Goal: Book appointment/travel/reservation

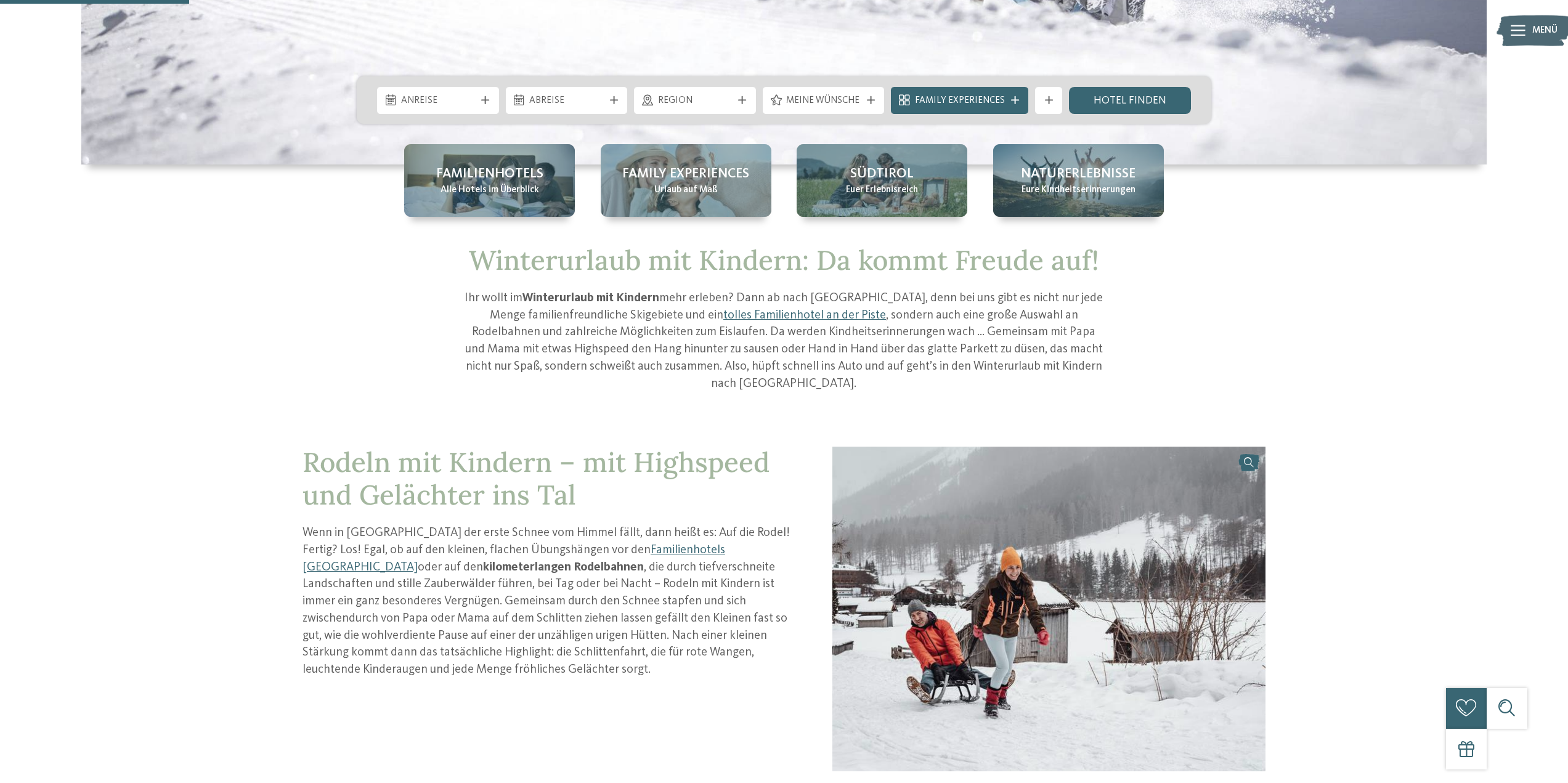
scroll to position [452, 0]
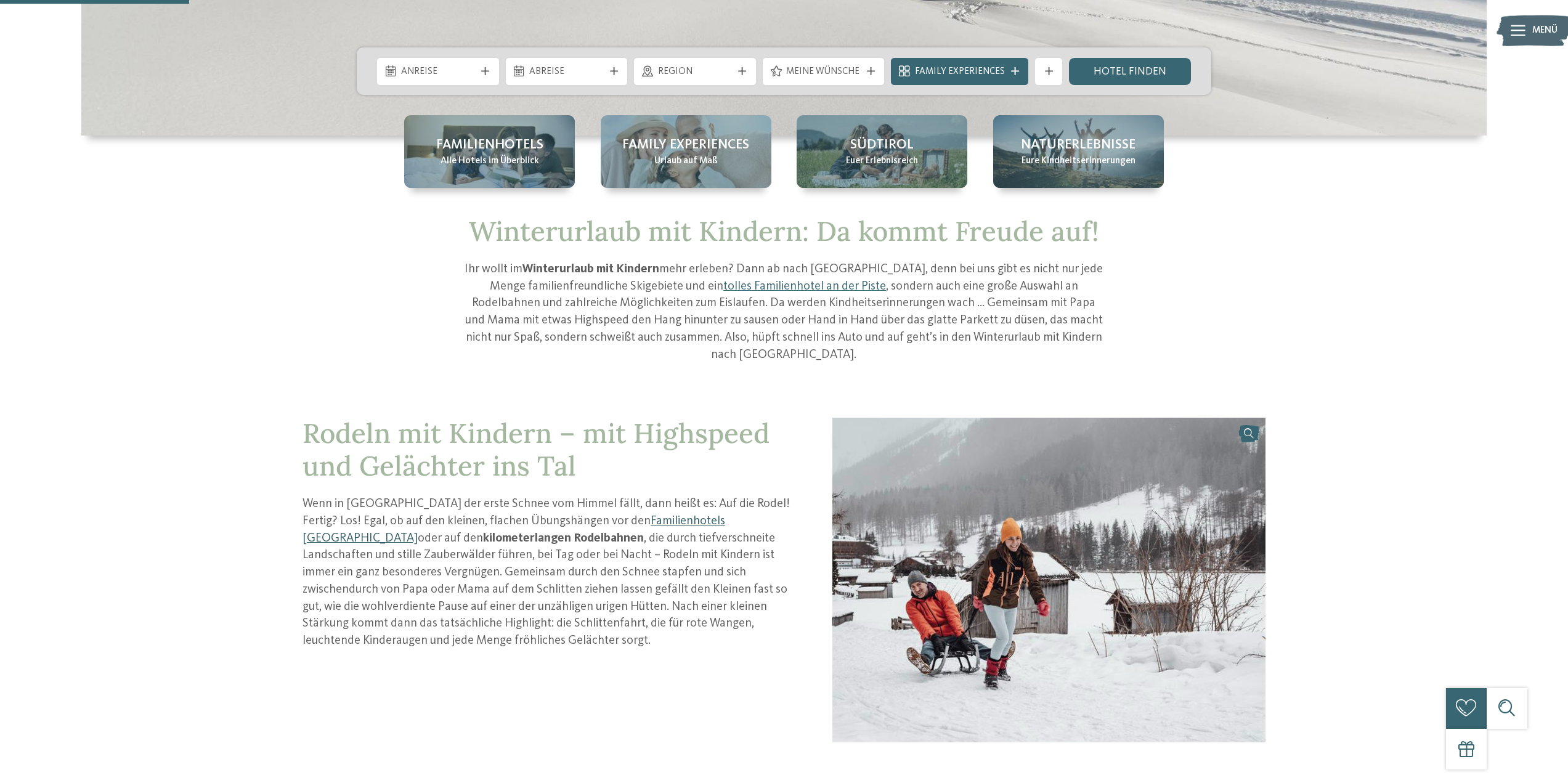
click at [635, 516] on link "Familienhotels [GEOGRAPHIC_DATA]" at bounding box center [513, 530] width 422 height 30
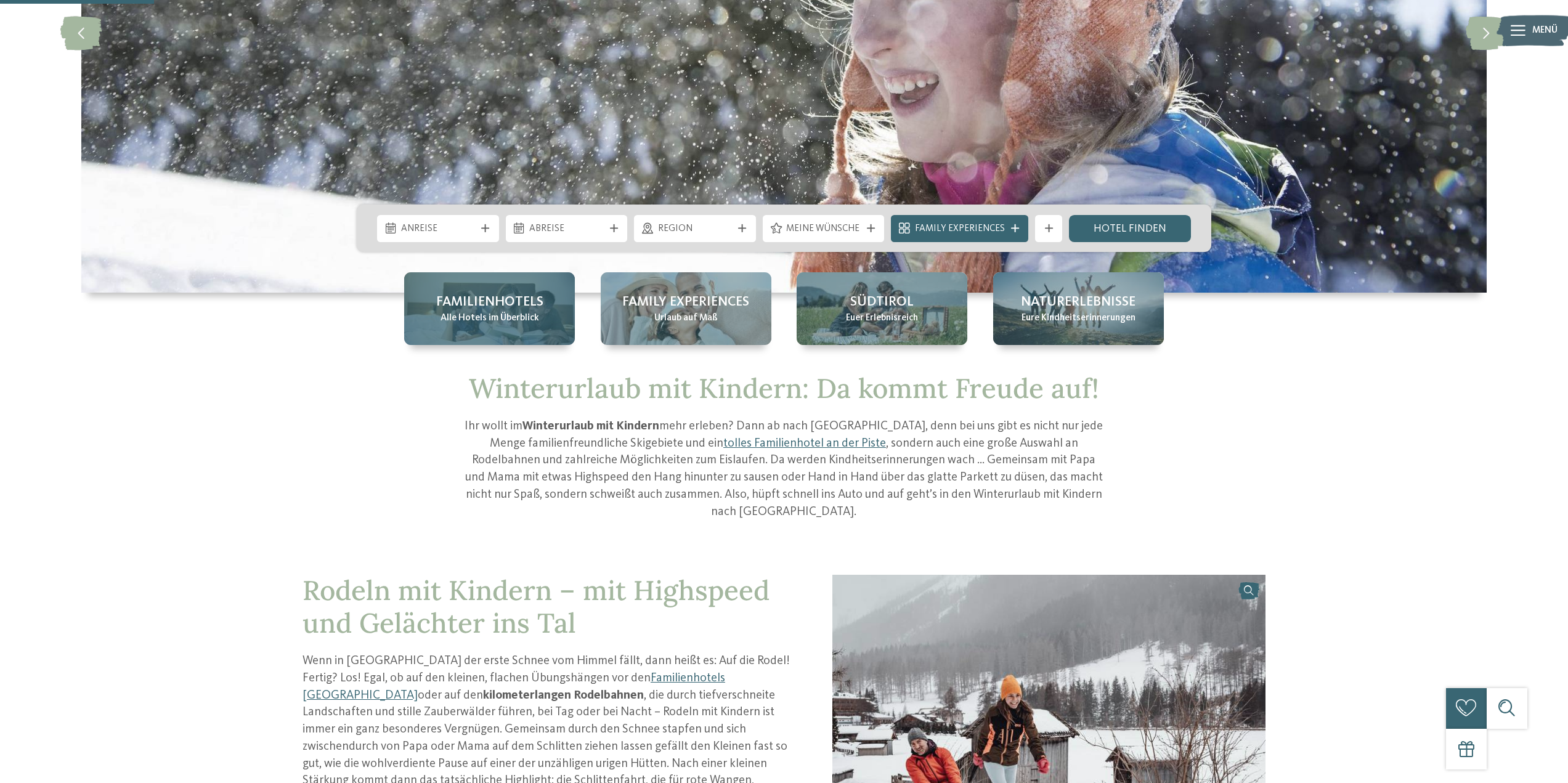
scroll to position [288, 0]
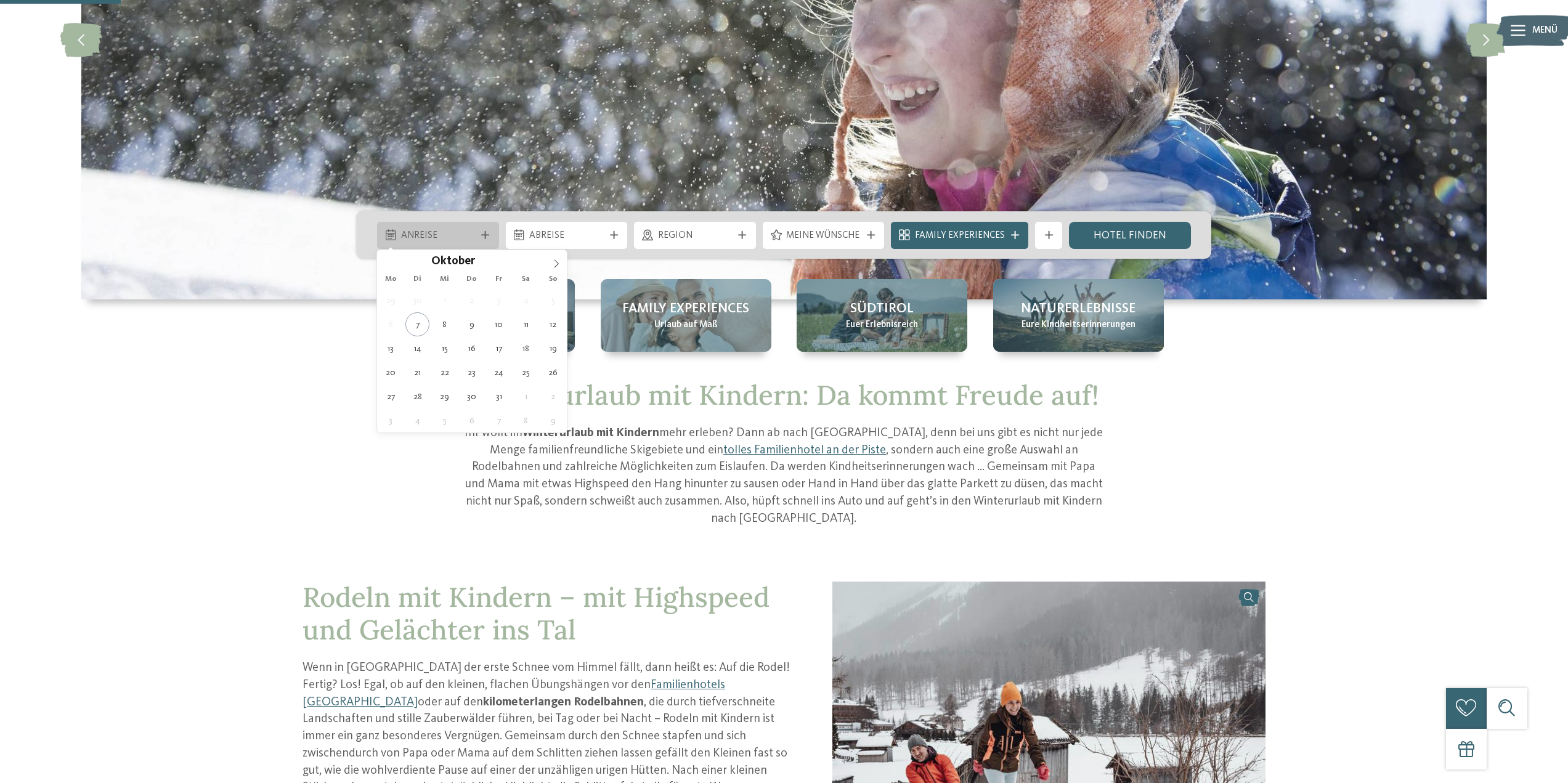
click at [465, 231] on span "Anreise" at bounding box center [438, 236] width 74 height 14
click at [552, 262] on icon at bounding box center [556, 263] width 8 height 8
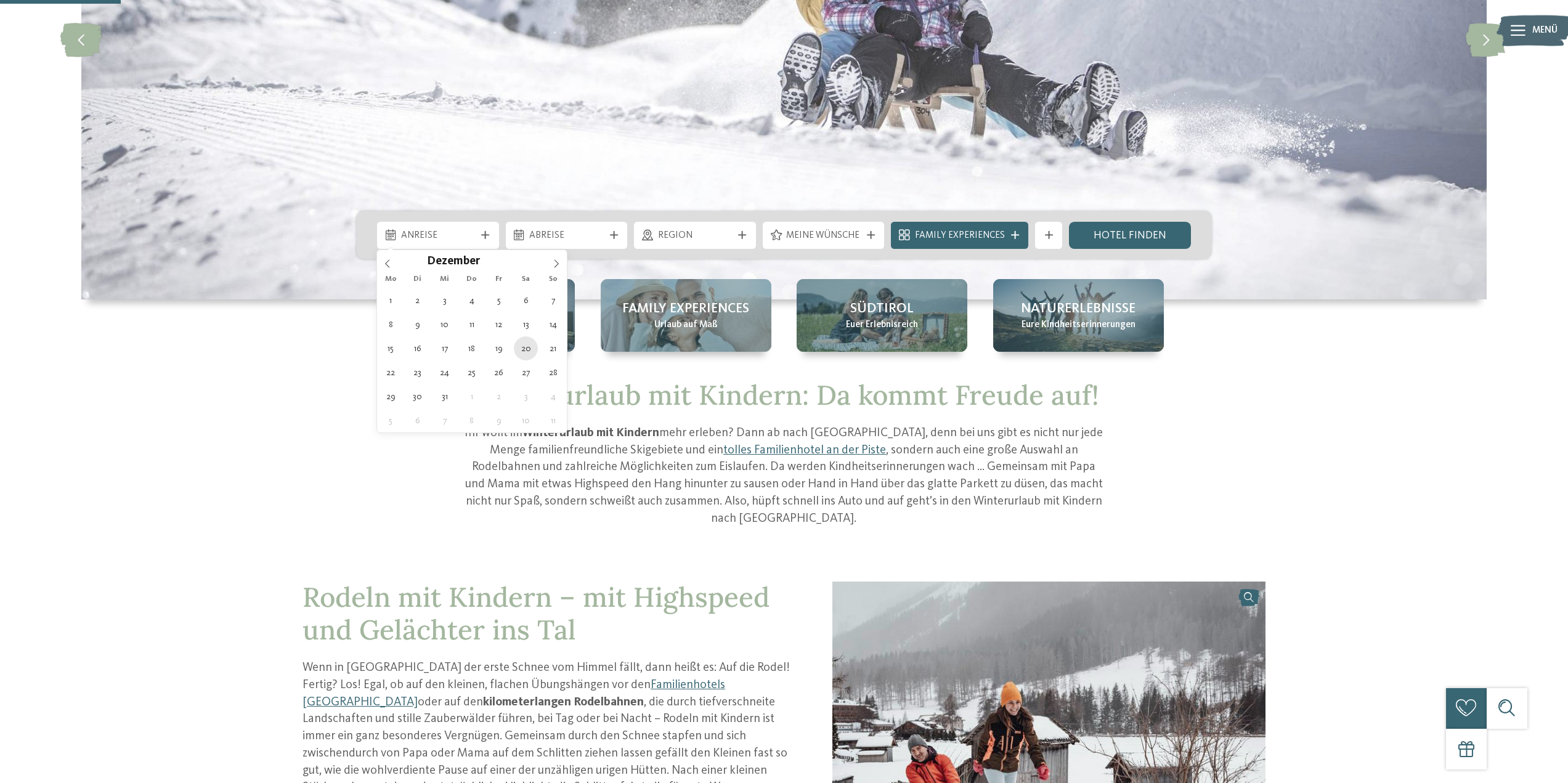
type div "[DATE]"
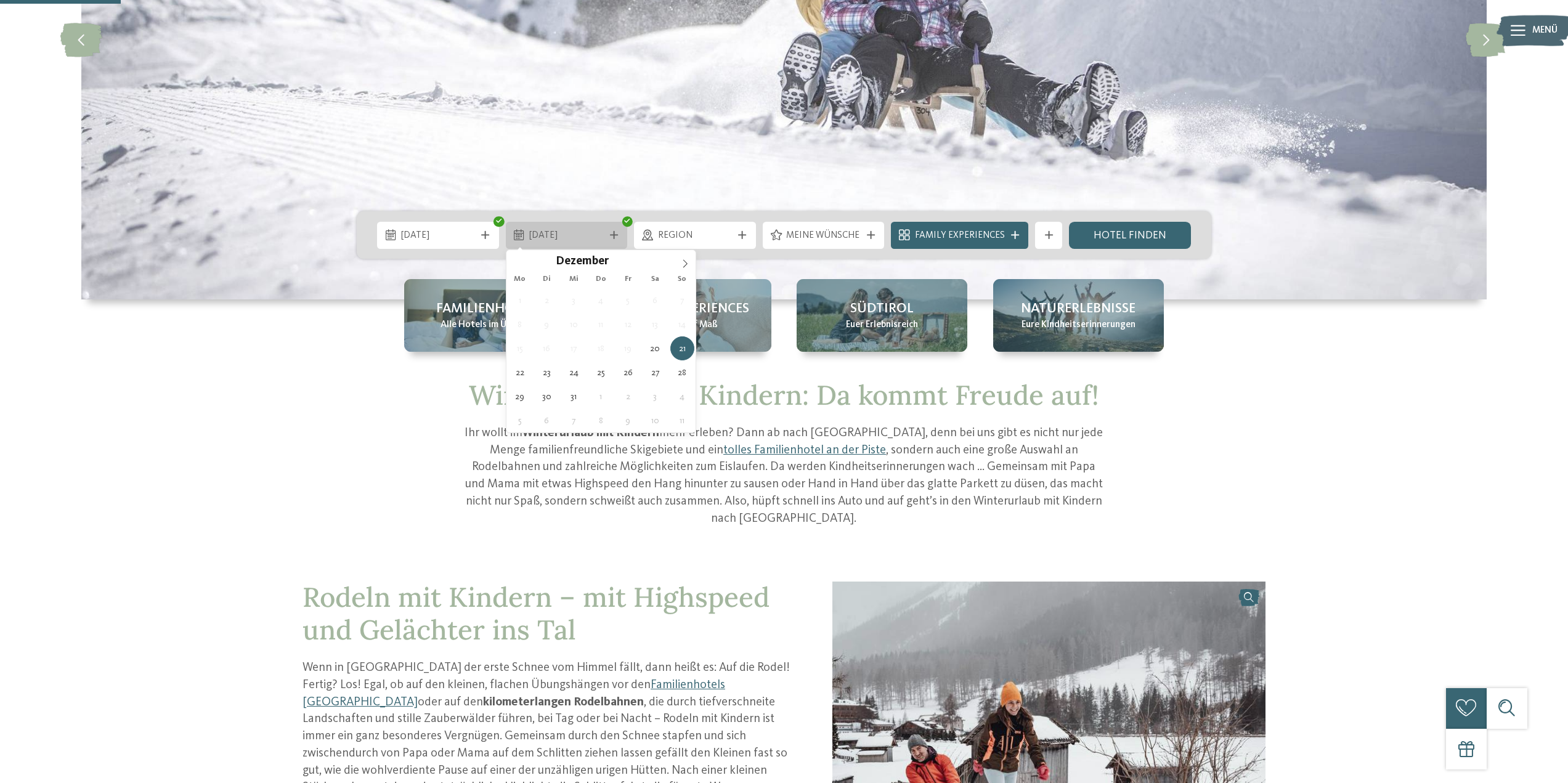
click at [594, 238] on span "[DATE]" at bounding box center [566, 236] width 74 height 14
type div "[DATE]"
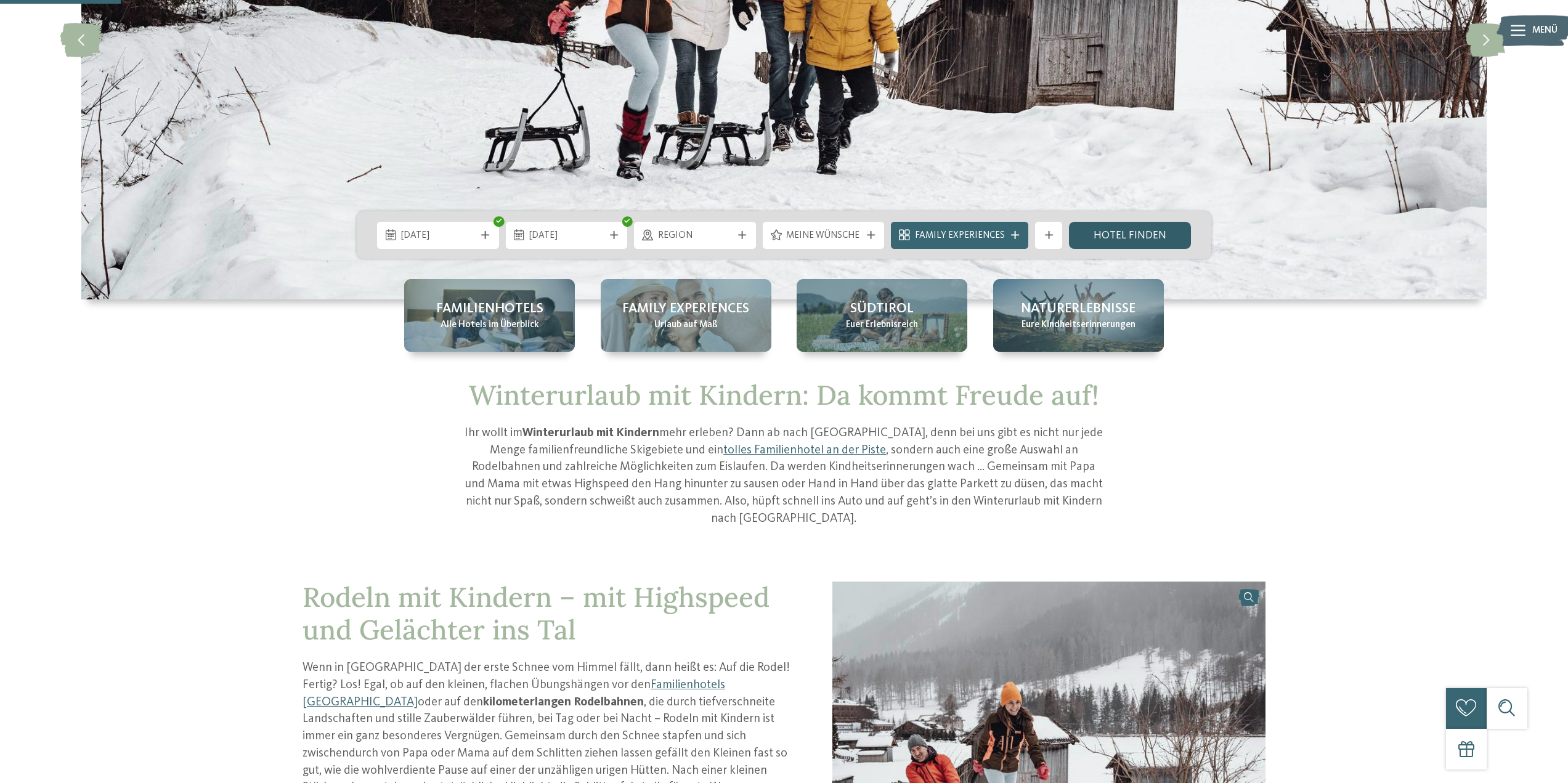
click at [1113, 237] on link "Hotel finden" at bounding box center [1130, 235] width 122 height 27
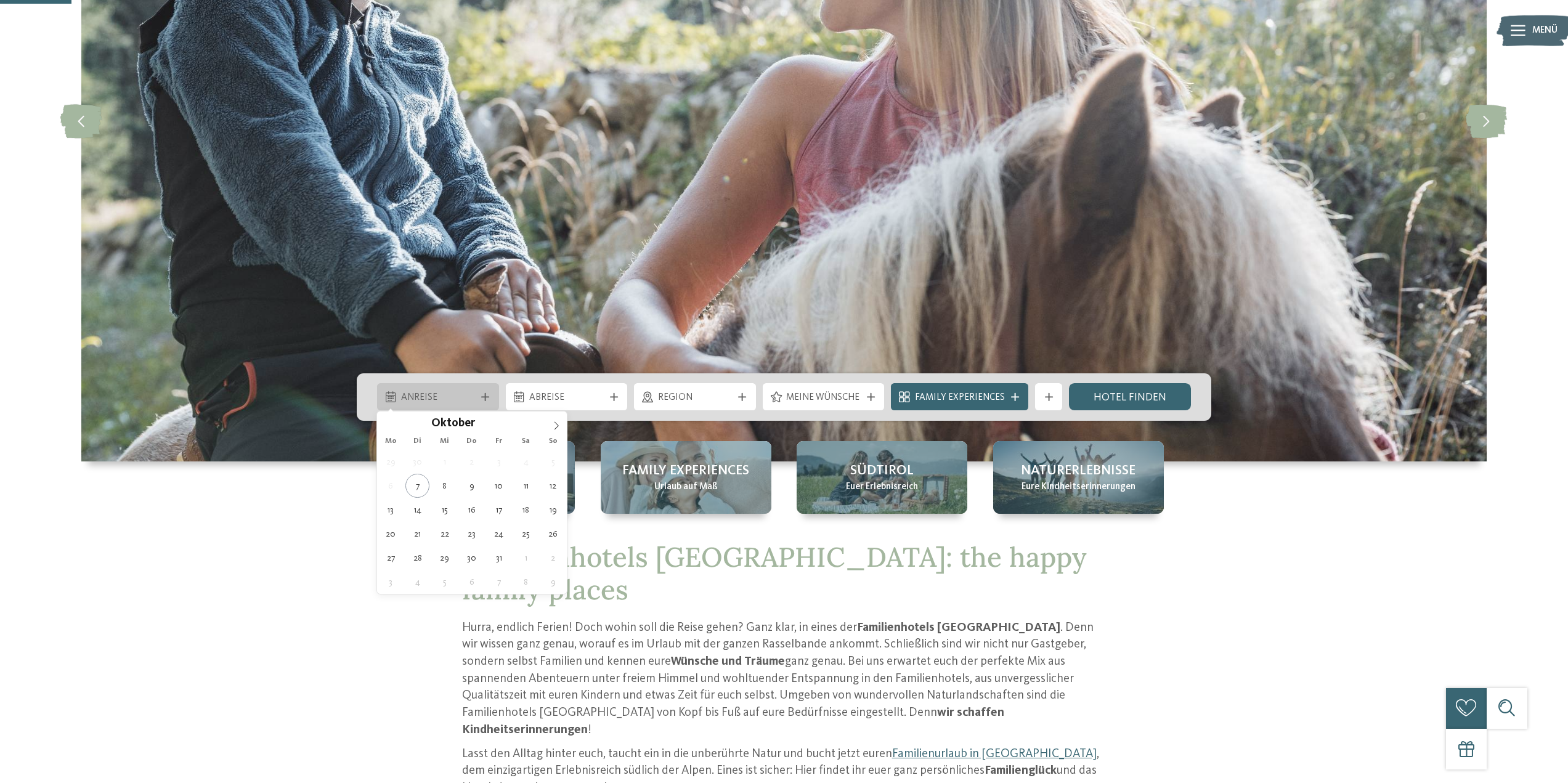
click at [483, 395] on icon at bounding box center [485, 396] width 8 height 8
click at [549, 425] on span at bounding box center [556, 422] width 21 height 21
click at [558, 424] on icon at bounding box center [556, 426] width 8 height 8
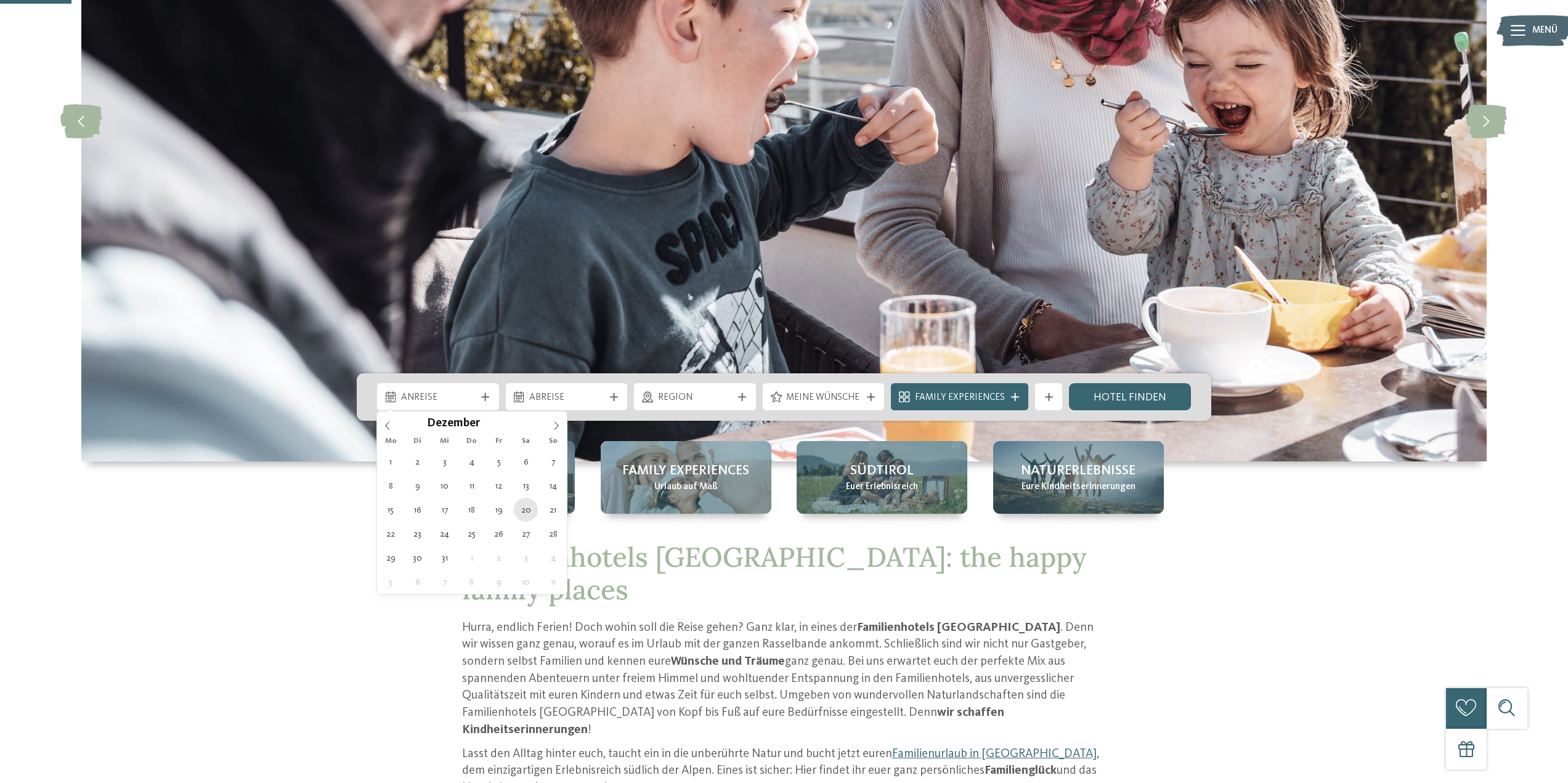
type div "[DATE]"
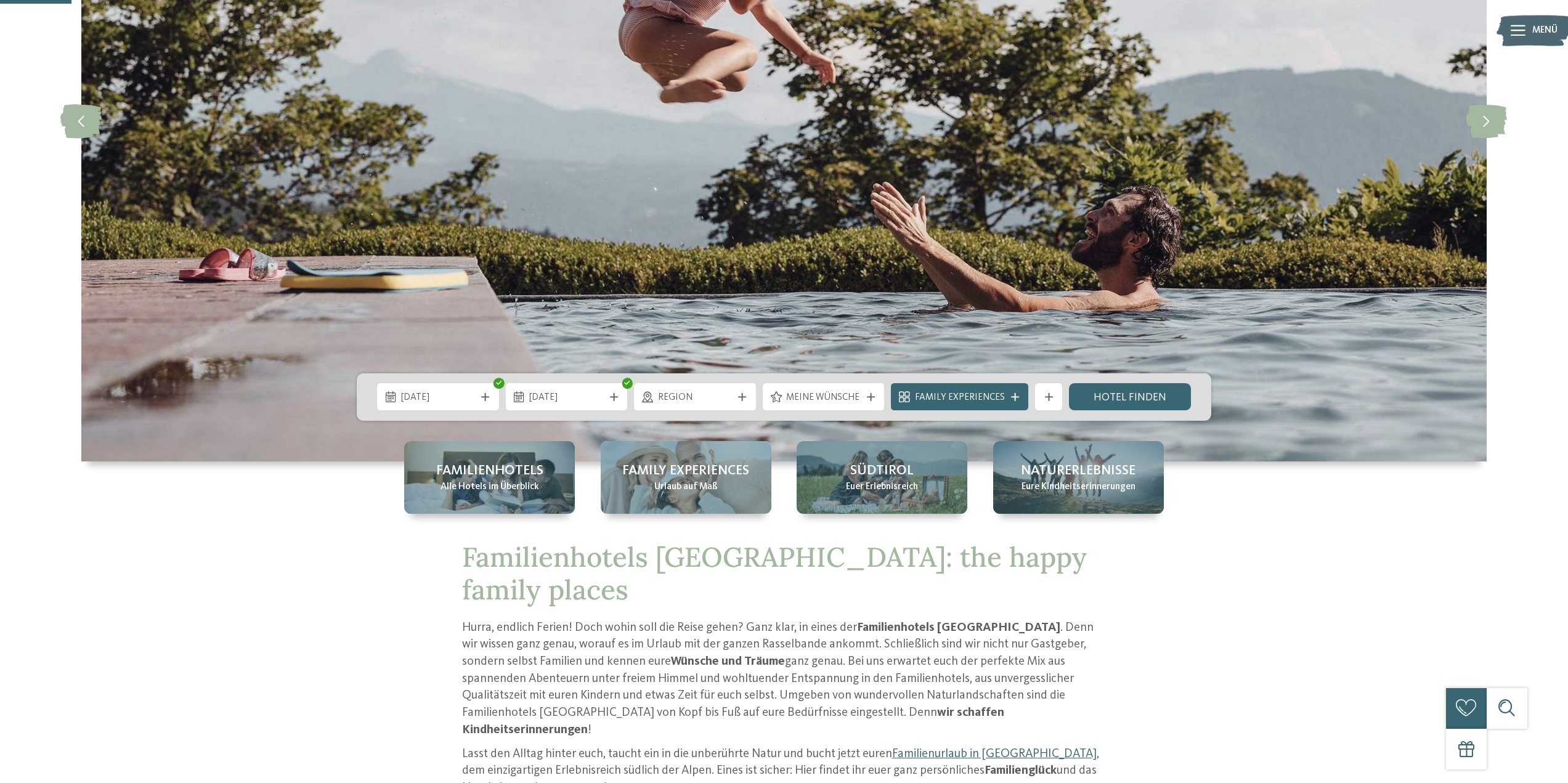
click at [570, 400] on span "[DATE]" at bounding box center [566, 398] width 74 height 14
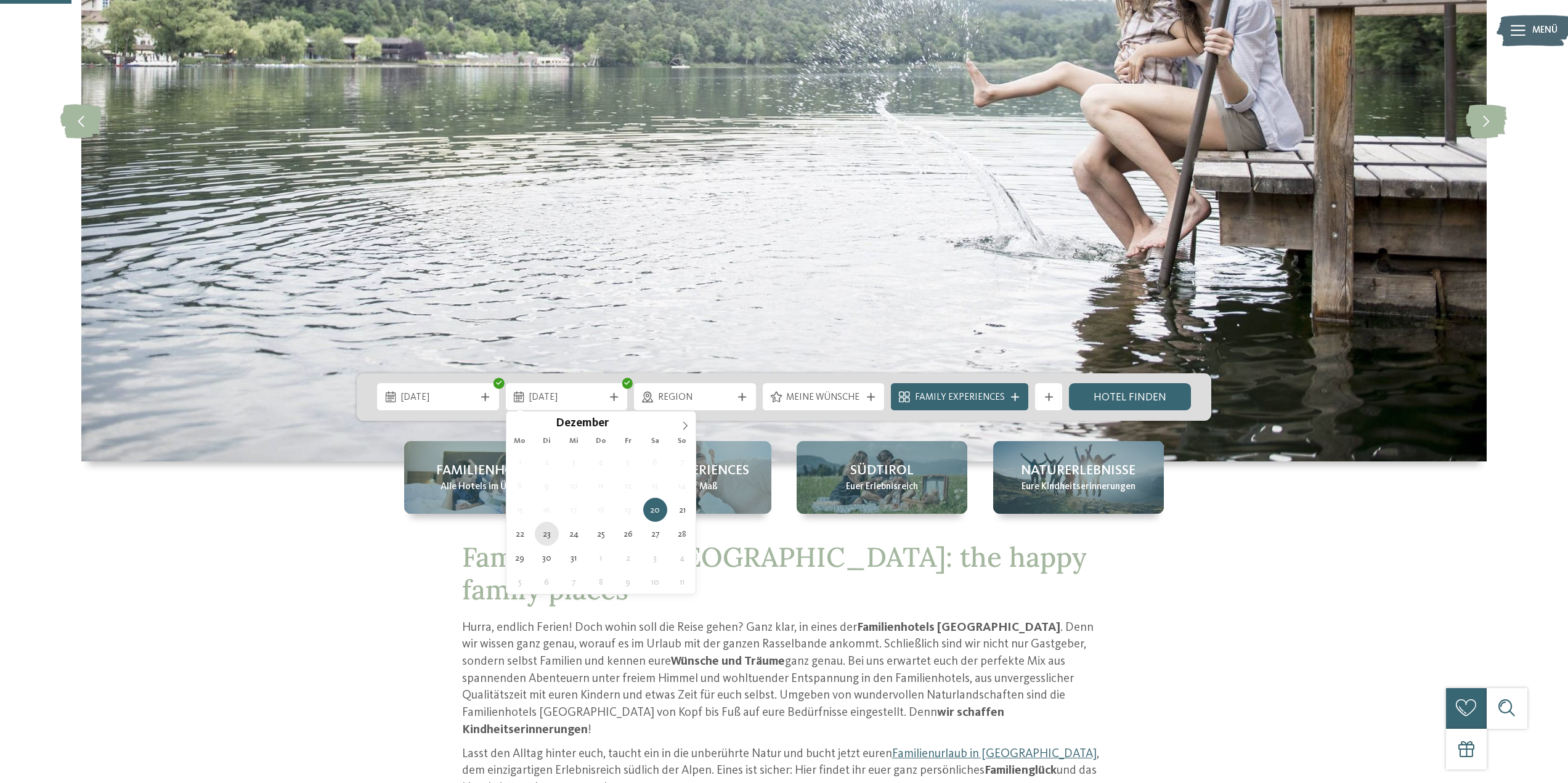
type div "[DATE]"
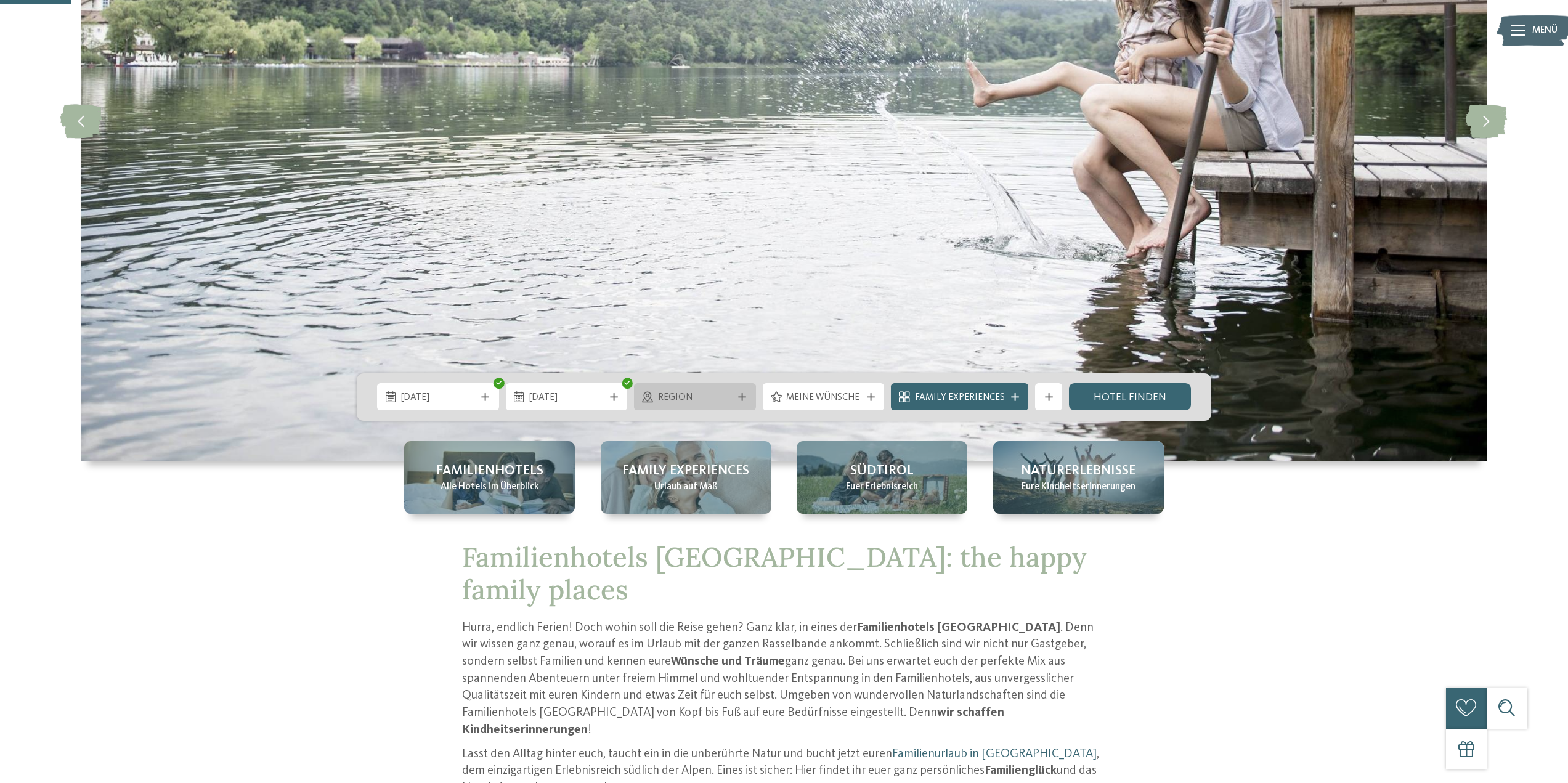
click at [723, 400] on span "Region" at bounding box center [695, 398] width 74 height 14
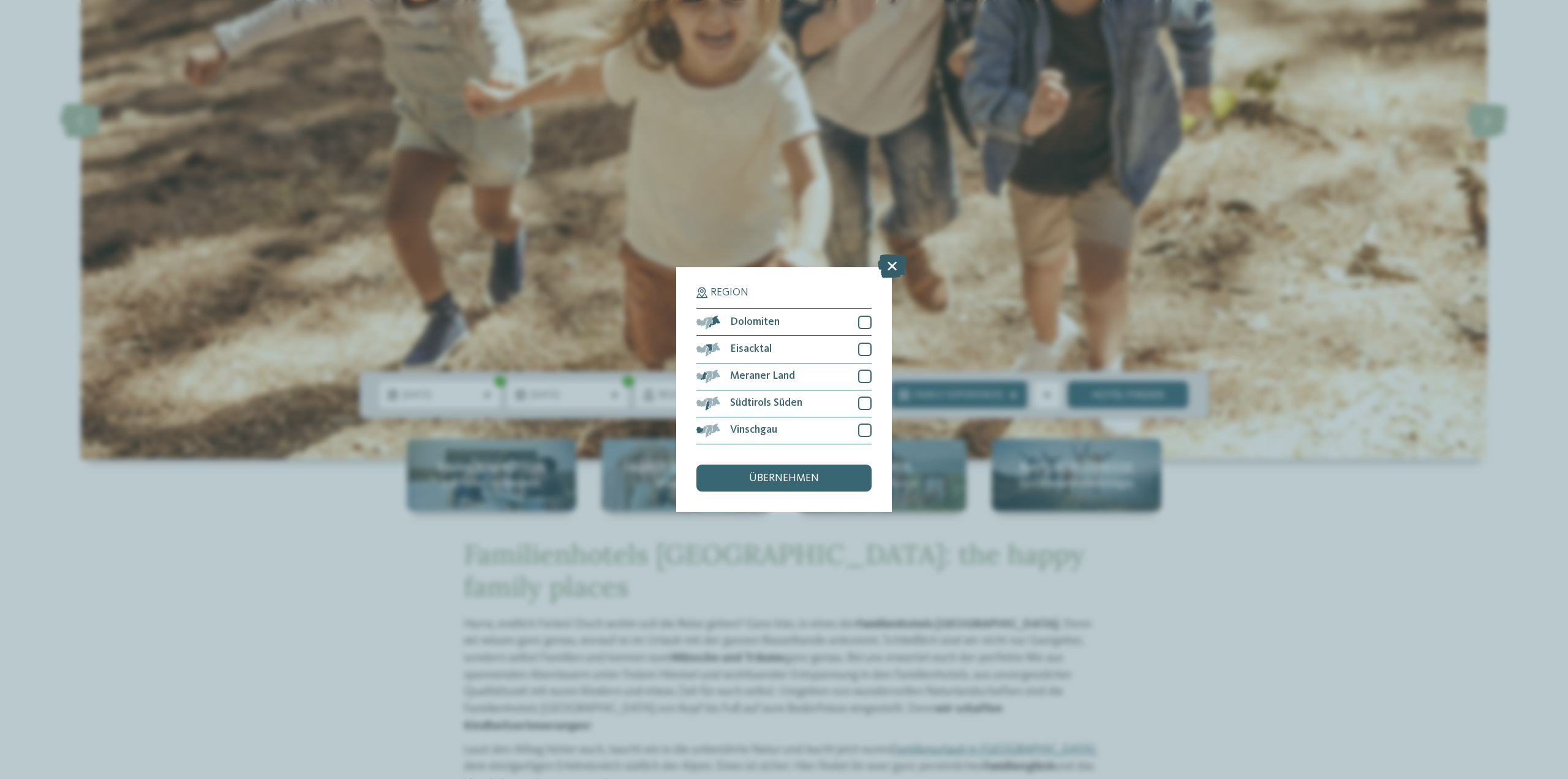
click at [888, 266] on icon at bounding box center [892, 267] width 29 height 24
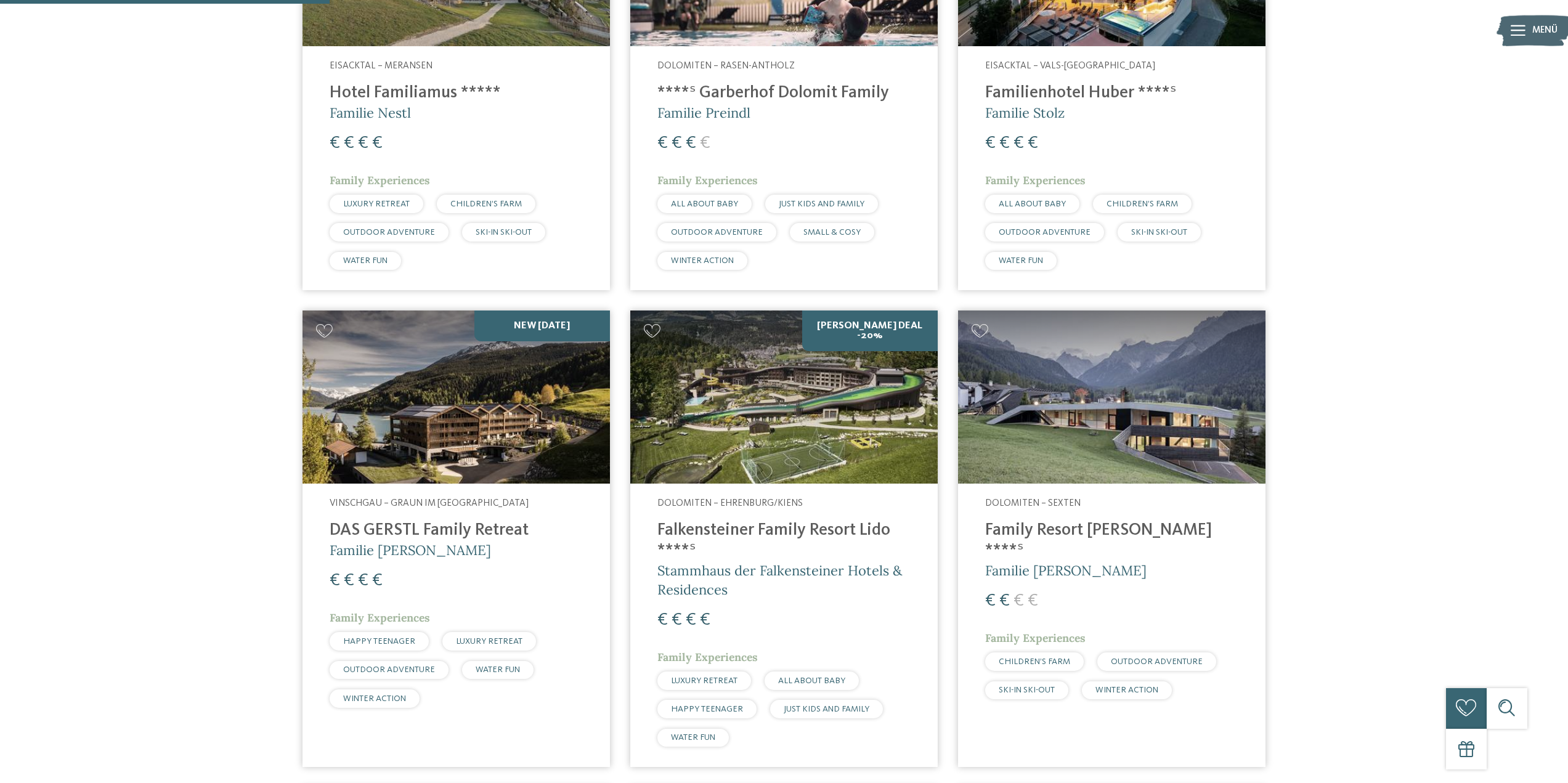
scroll to position [657, 0]
click at [1092, 531] on h4 "Family Resort [PERSON_NAME] ****ˢ" at bounding box center [1111, 540] width 253 height 41
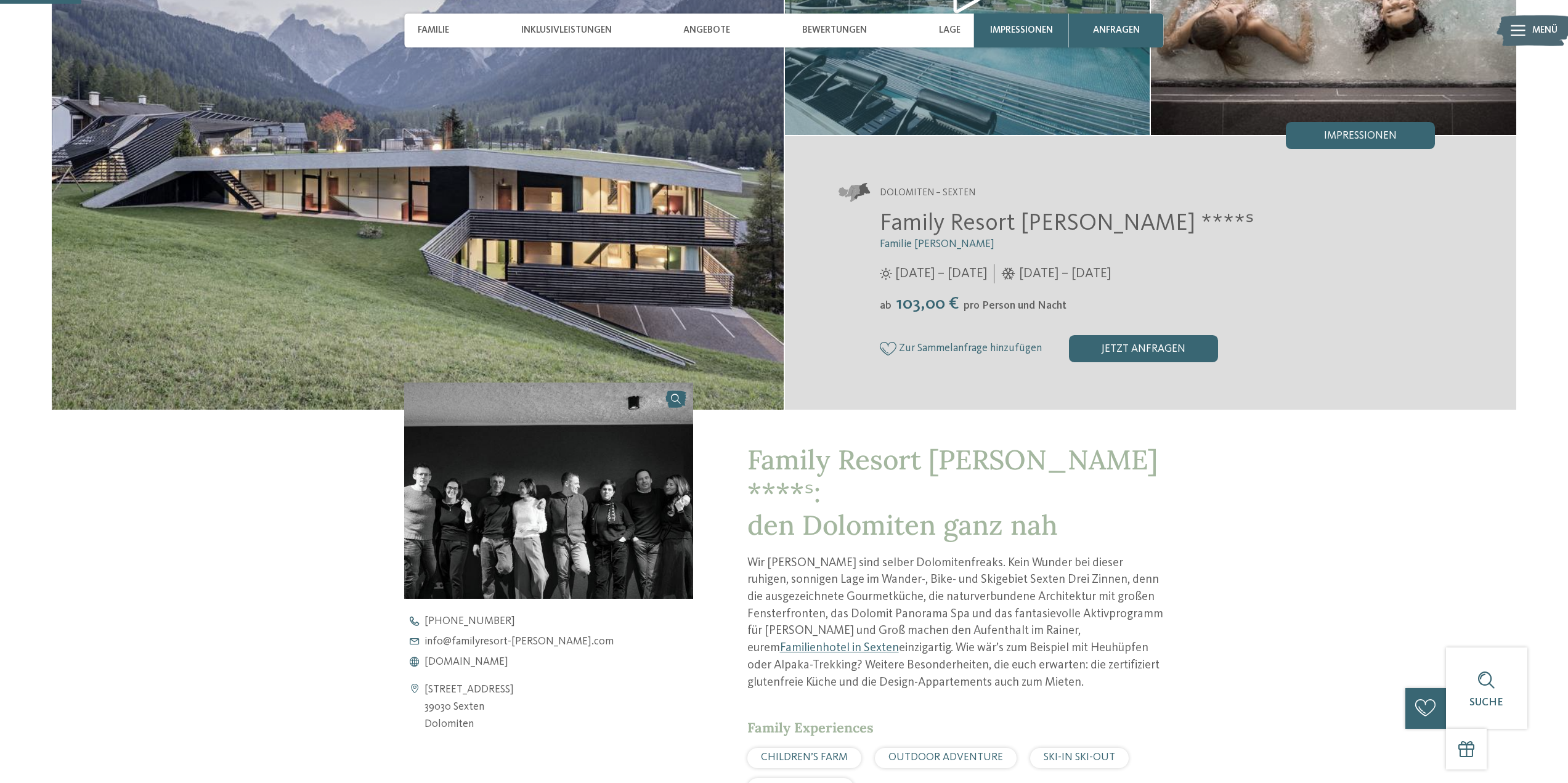
scroll to position [205, 0]
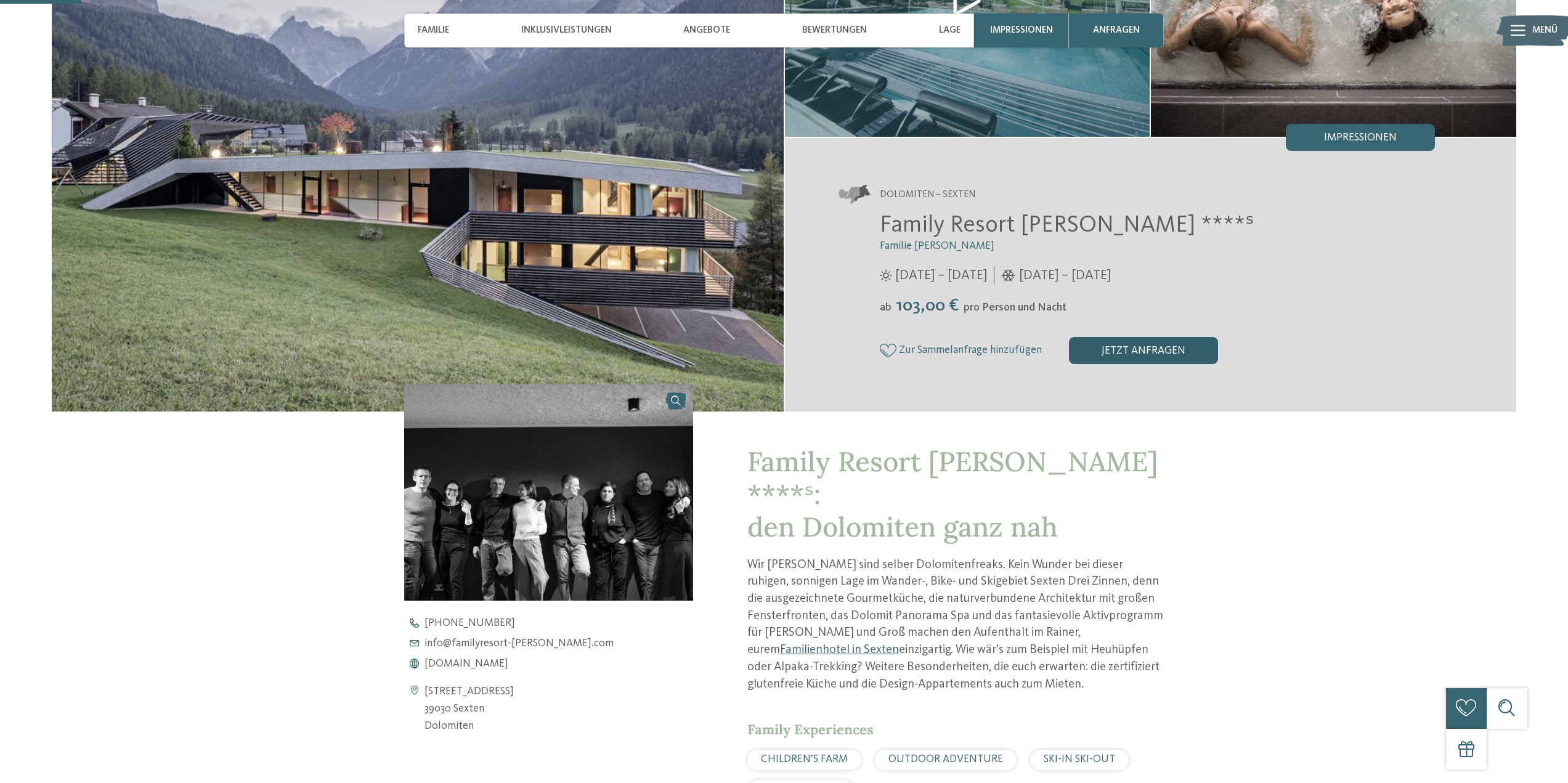
click at [1182, 337] on div "jetzt anfragen" at bounding box center [1143, 350] width 149 height 27
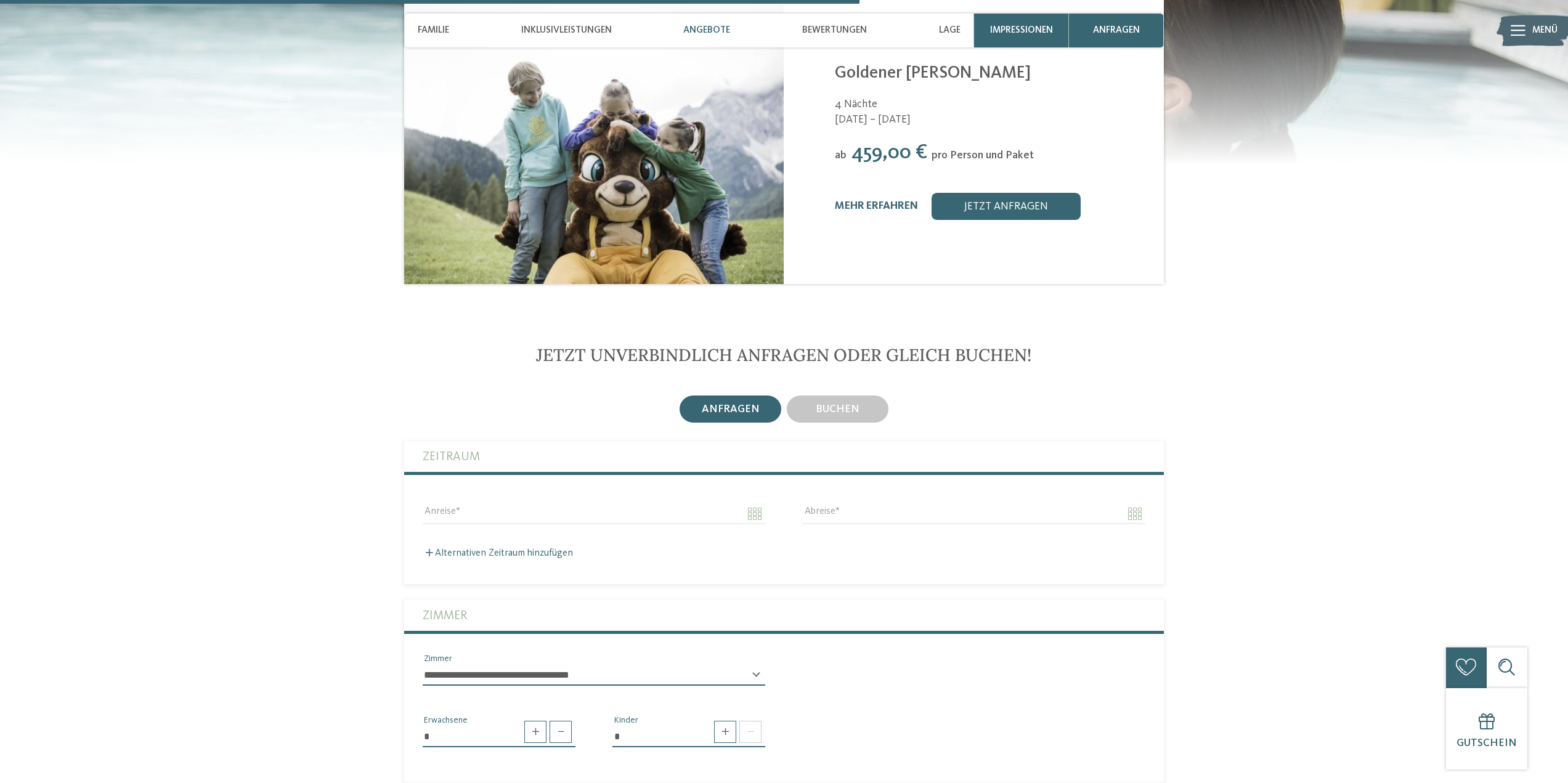
scroll to position [2175, 0]
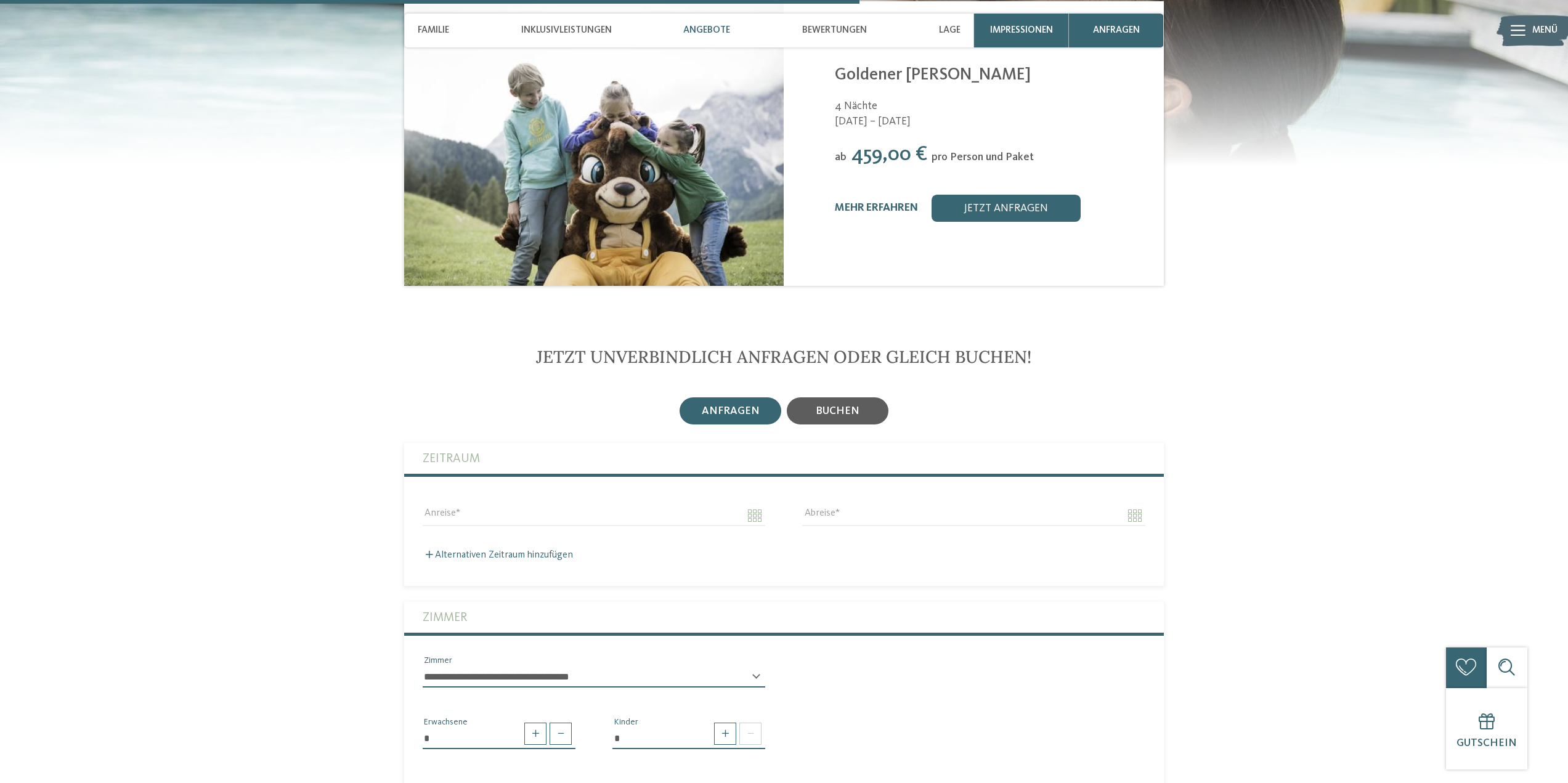
click at [830, 398] on div "buchen" at bounding box center [838, 411] width 102 height 27
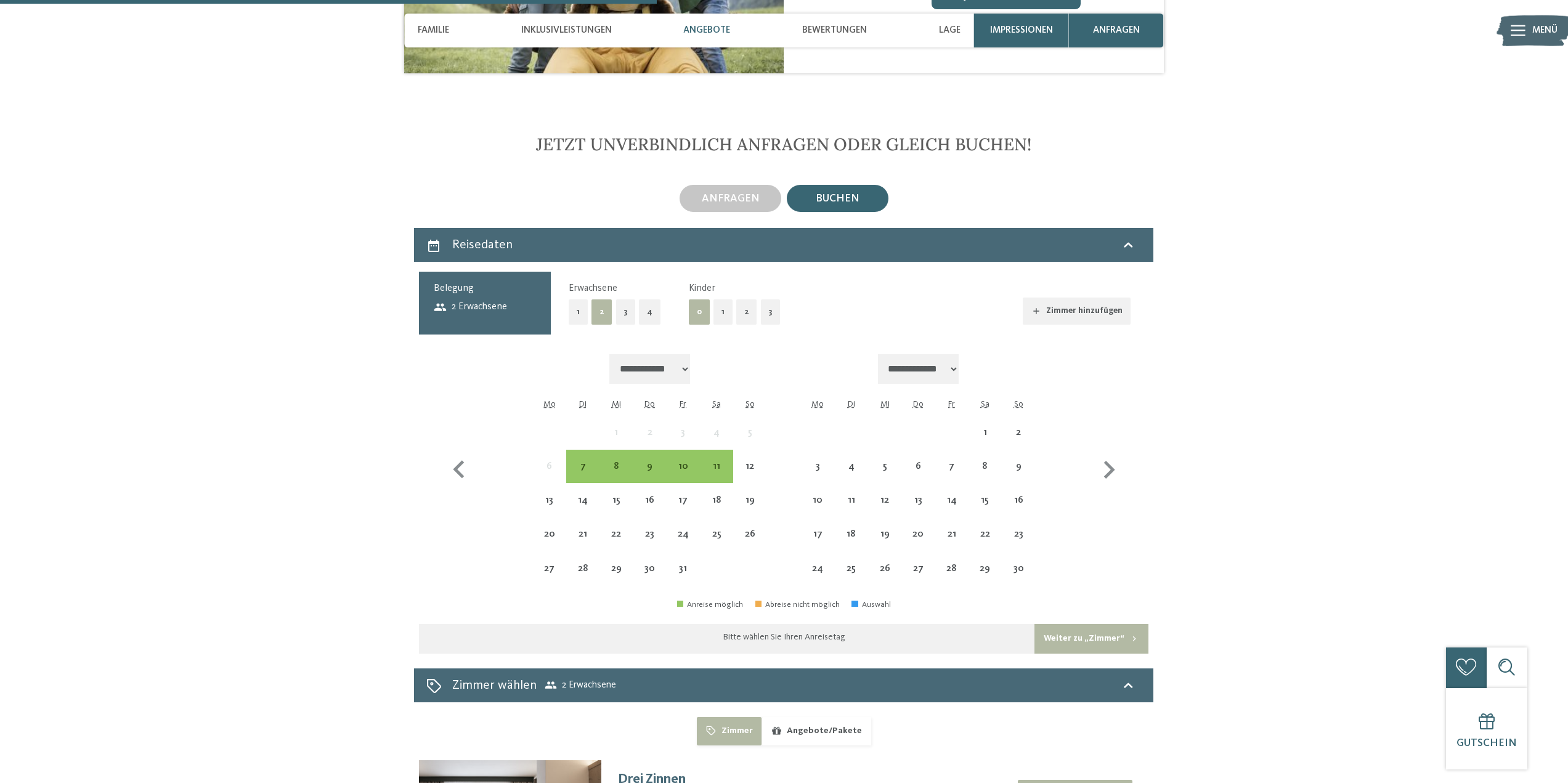
scroll to position [2421, 0]
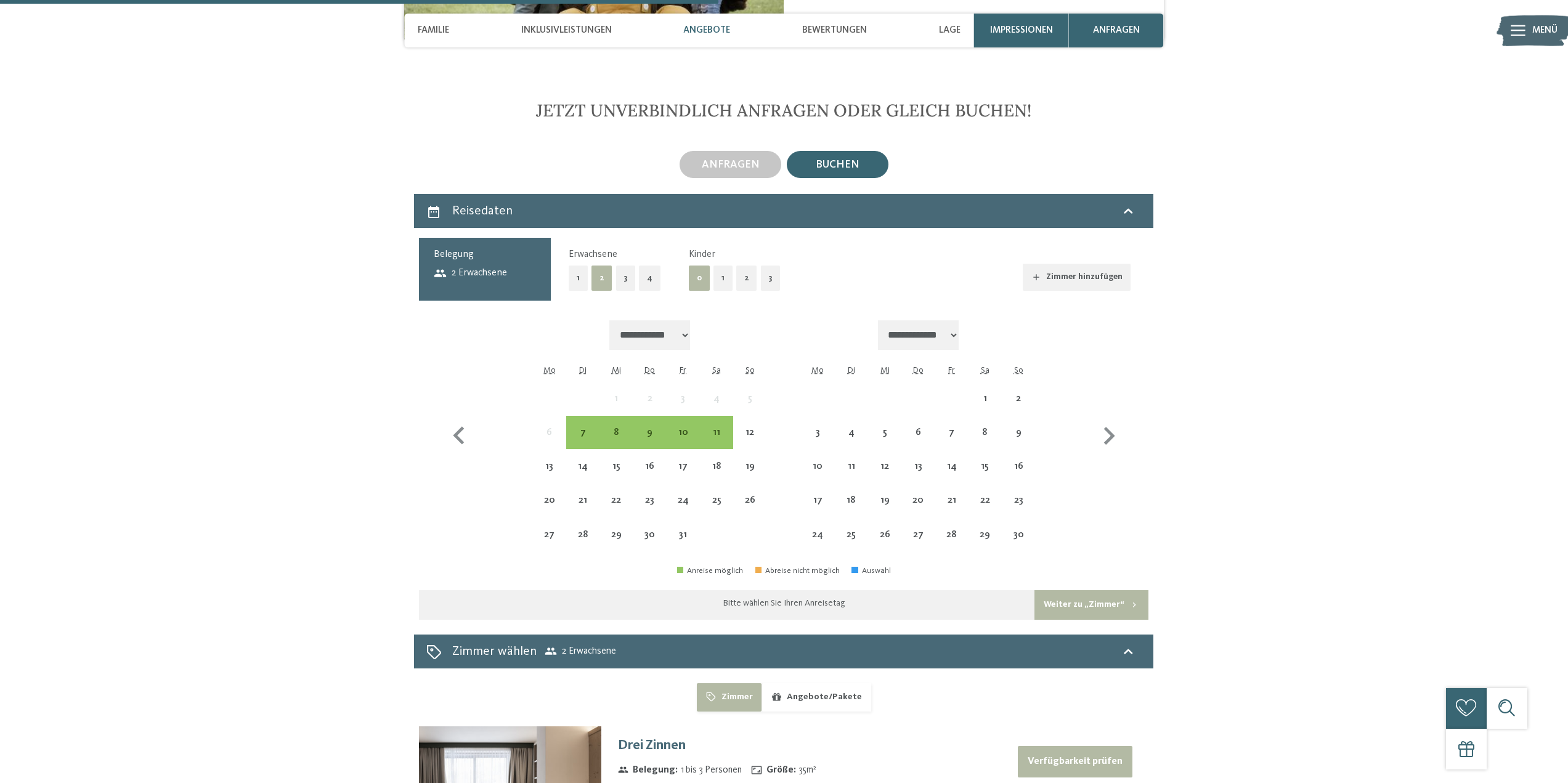
click at [690, 321] on select "**********" at bounding box center [650, 335] width 81 height 30
select select "**********"
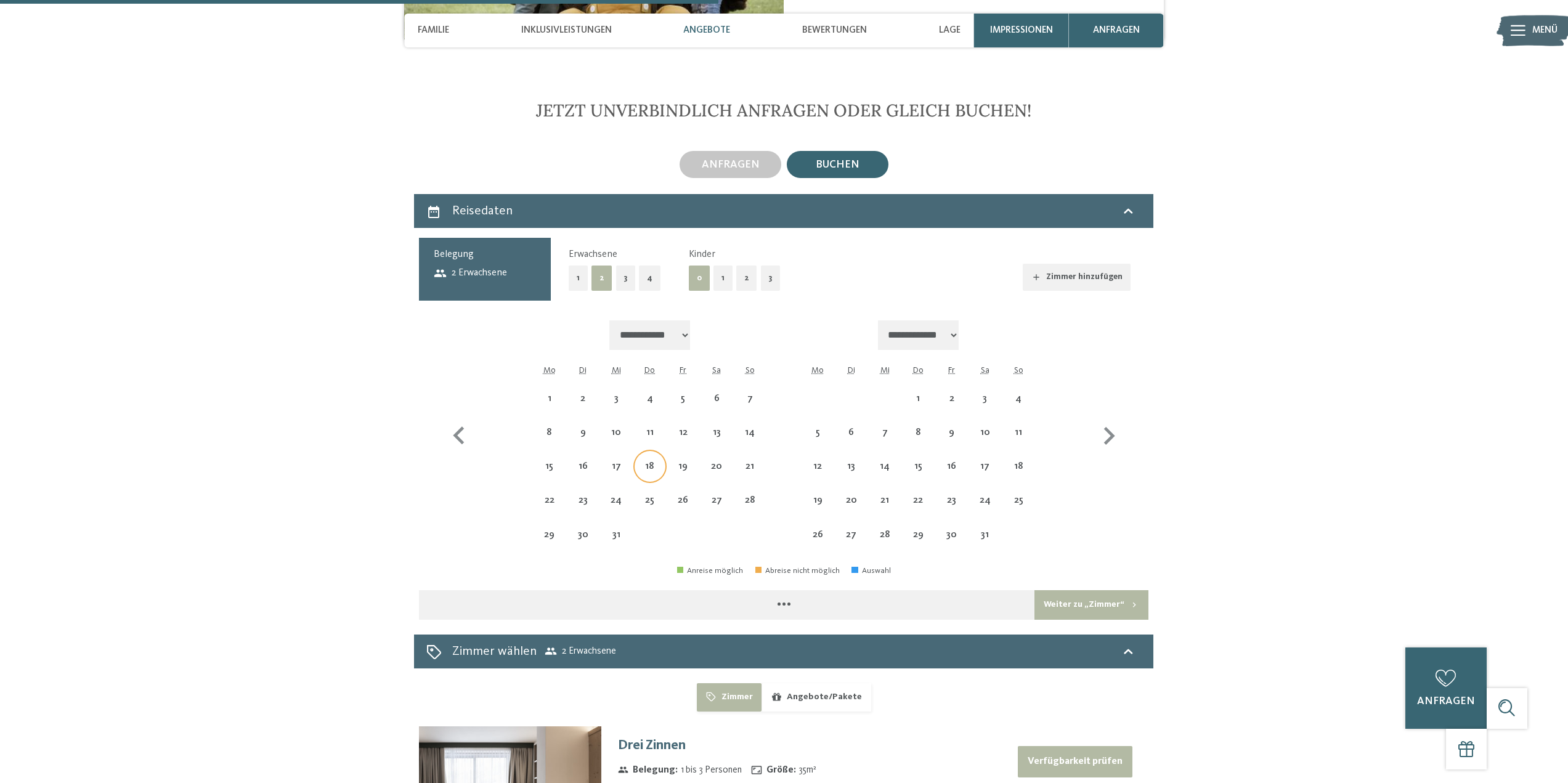
select select "**********"
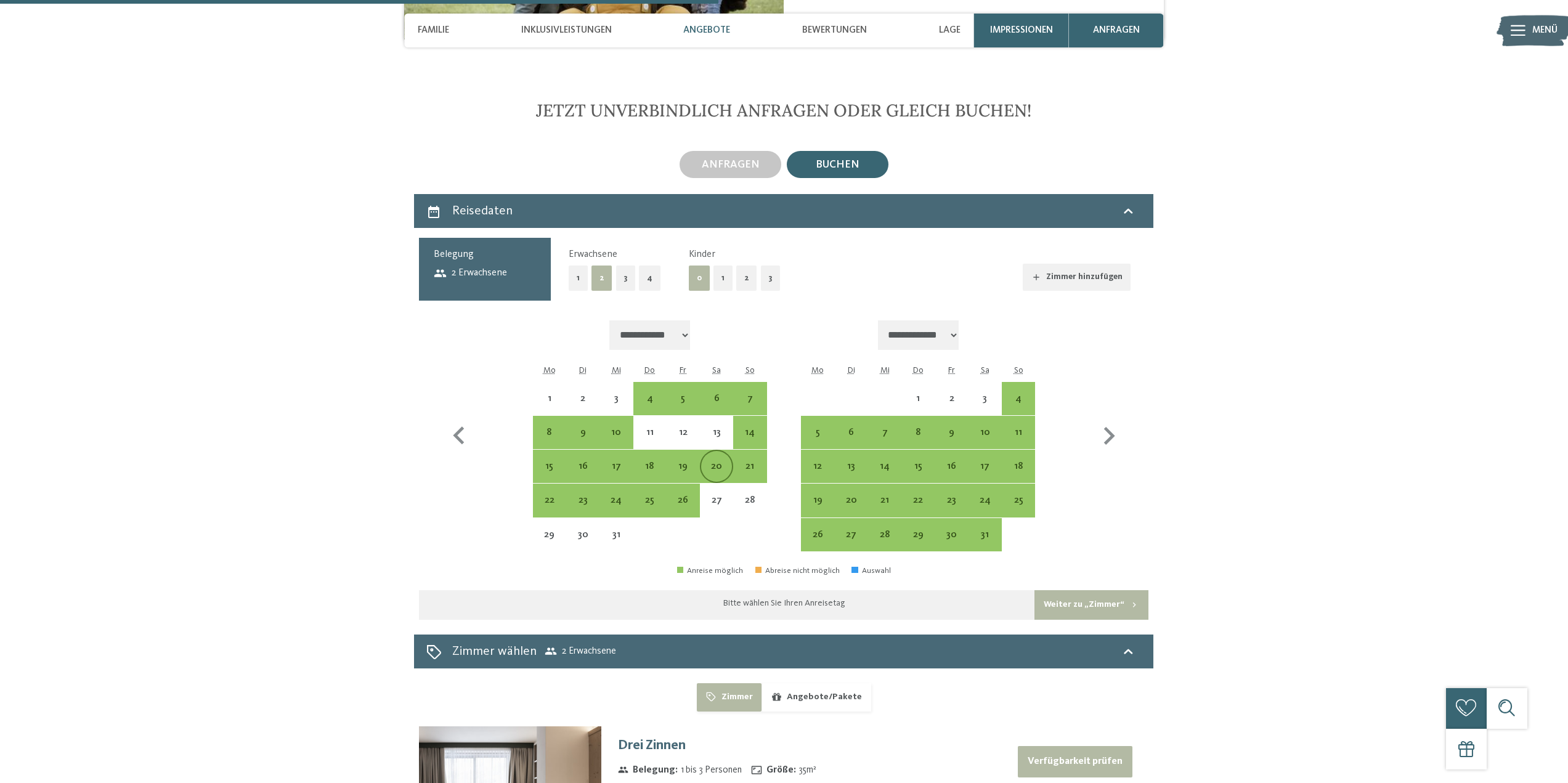
click at [710, 461] on div "20" at bounding box center [716, 477] width 30 height 30
select select "**********"
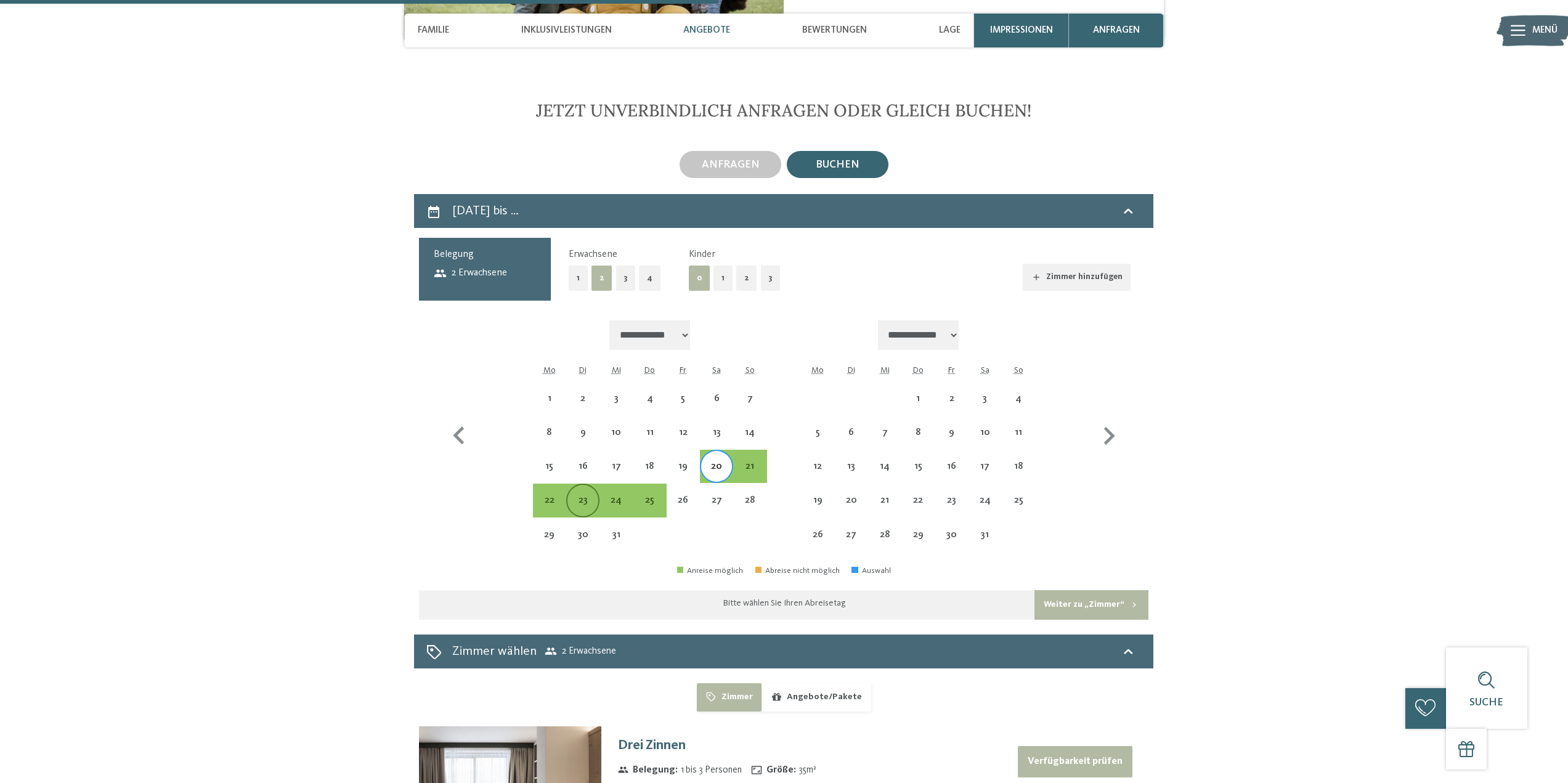
click at [582, 495] on div "23" at bounding box center [582, 510] width 30 height 30
select select "**********"
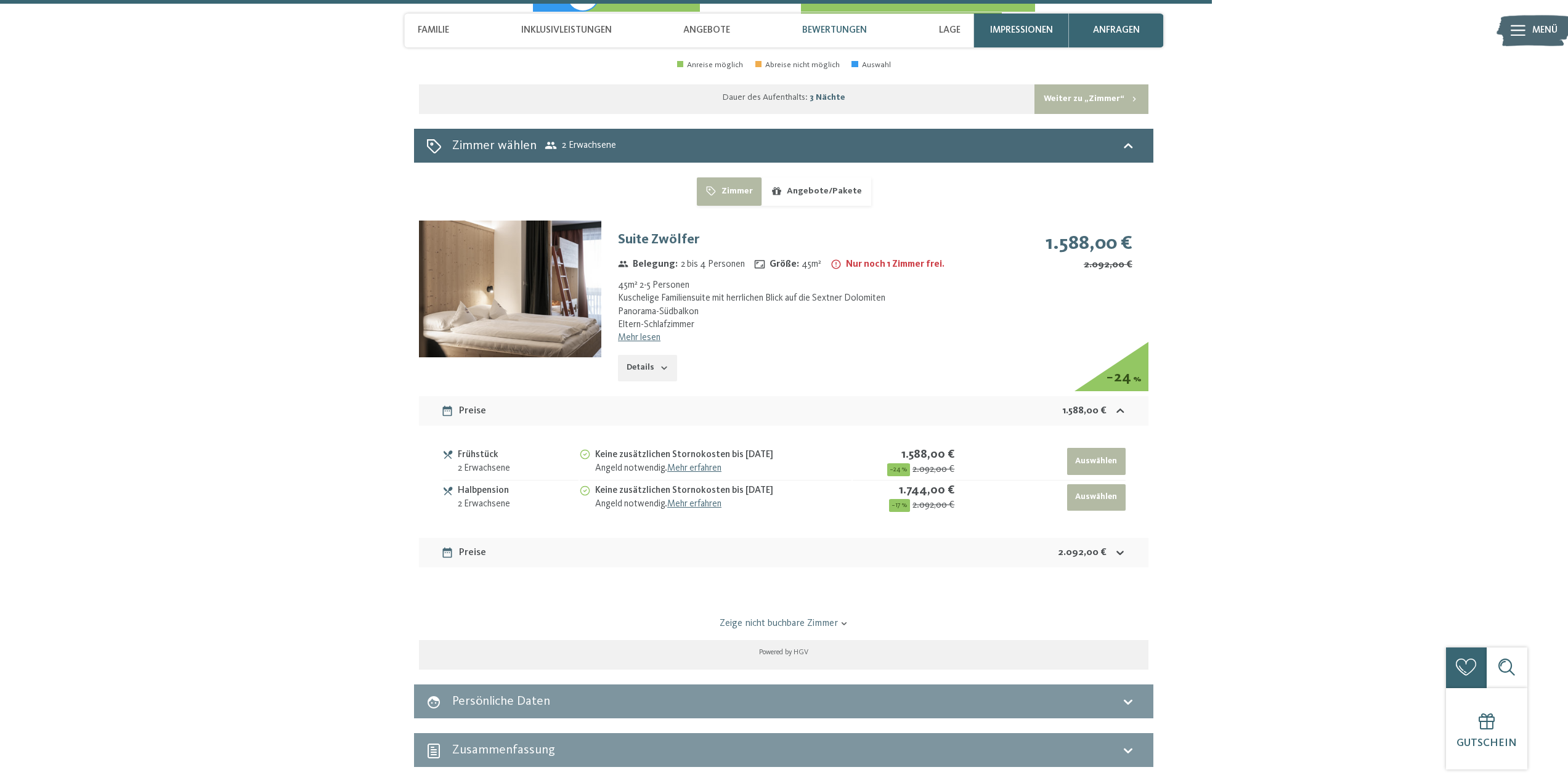
scroll to position [2914, 0]
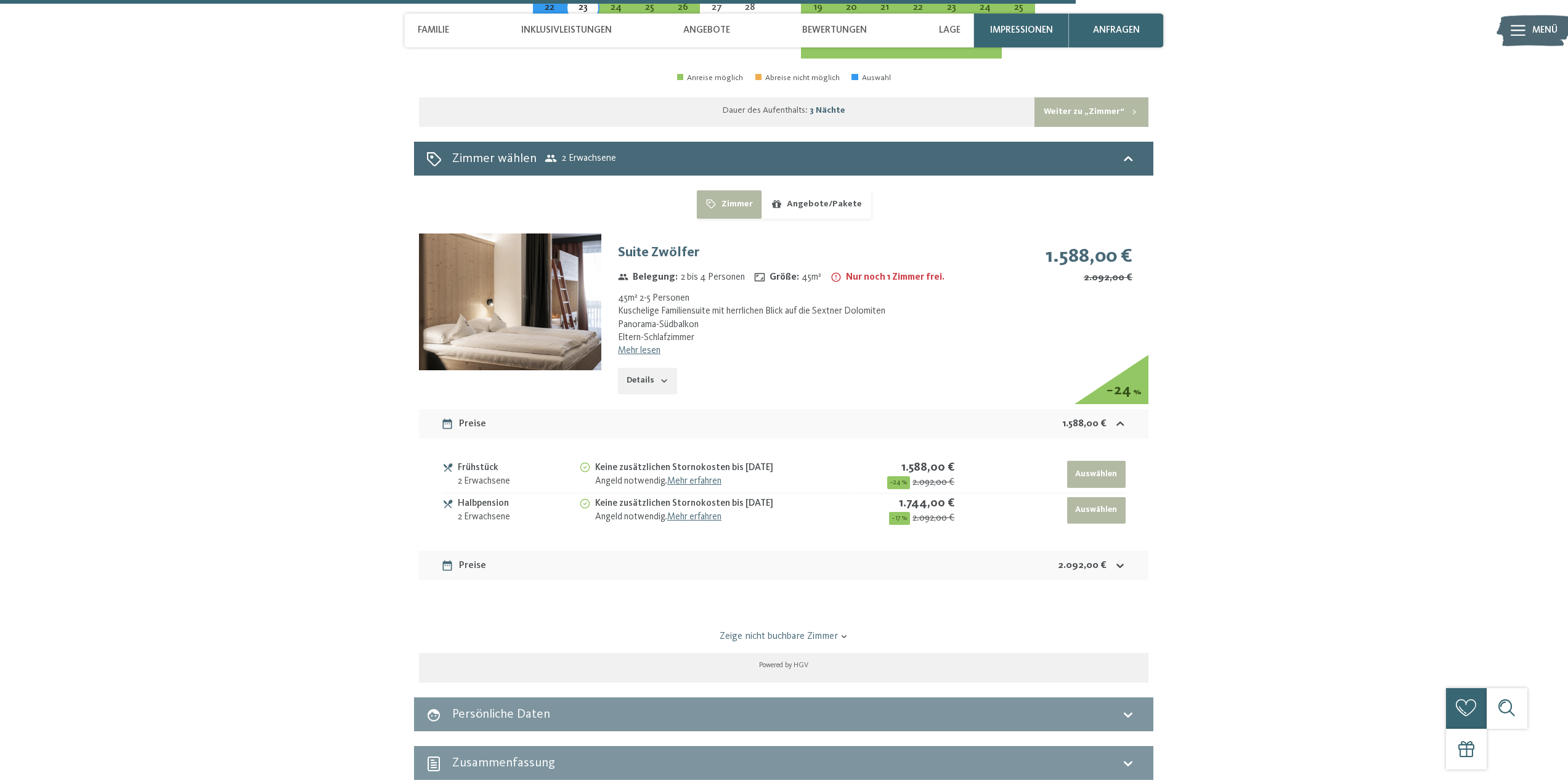
click at [649, 368] on button "Details" at bounding box center [647, 382] width 59 height 27
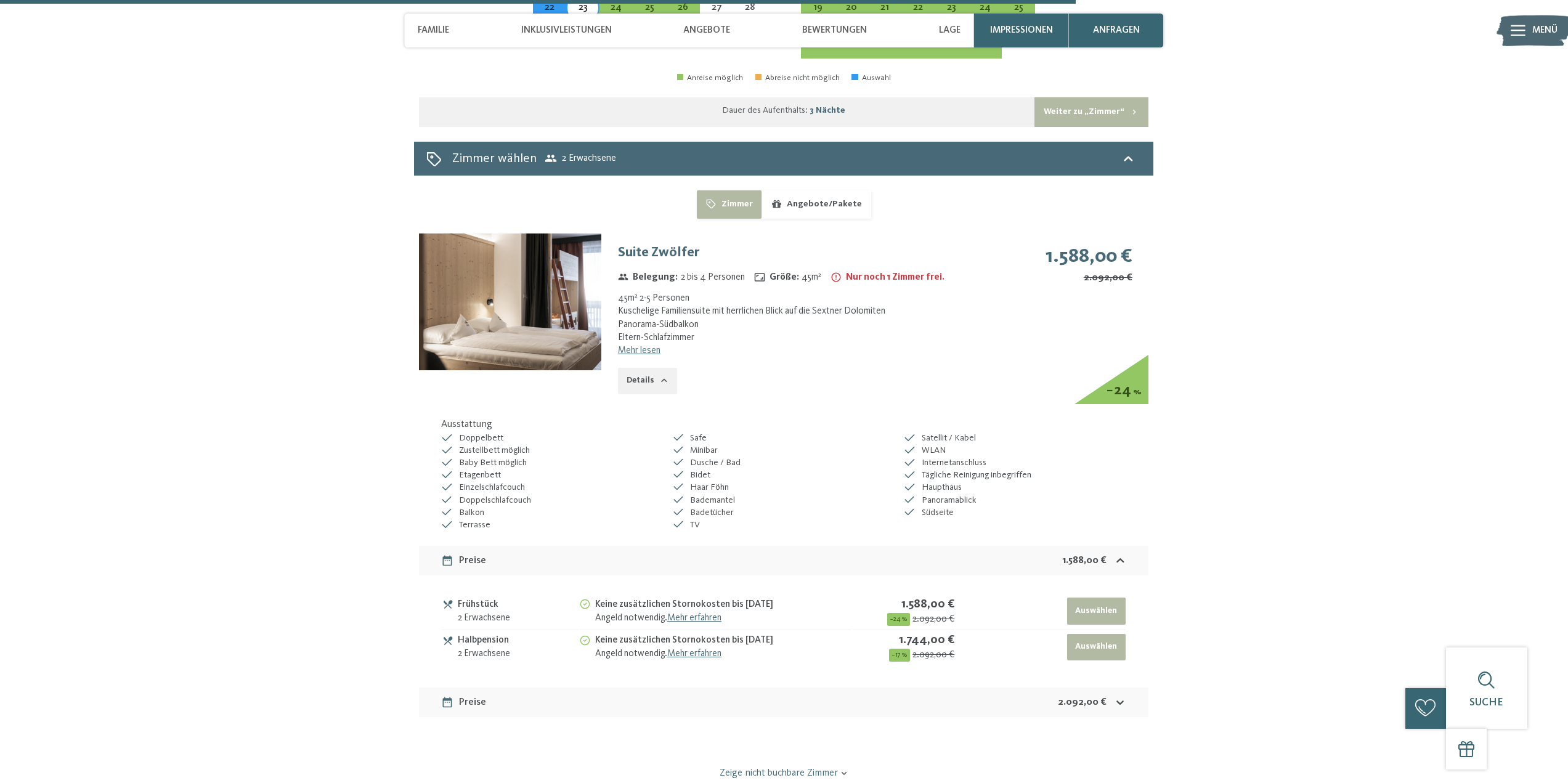
click at [660, 376] on icon "button" at bounding box center [664, 381] width 10 height 10
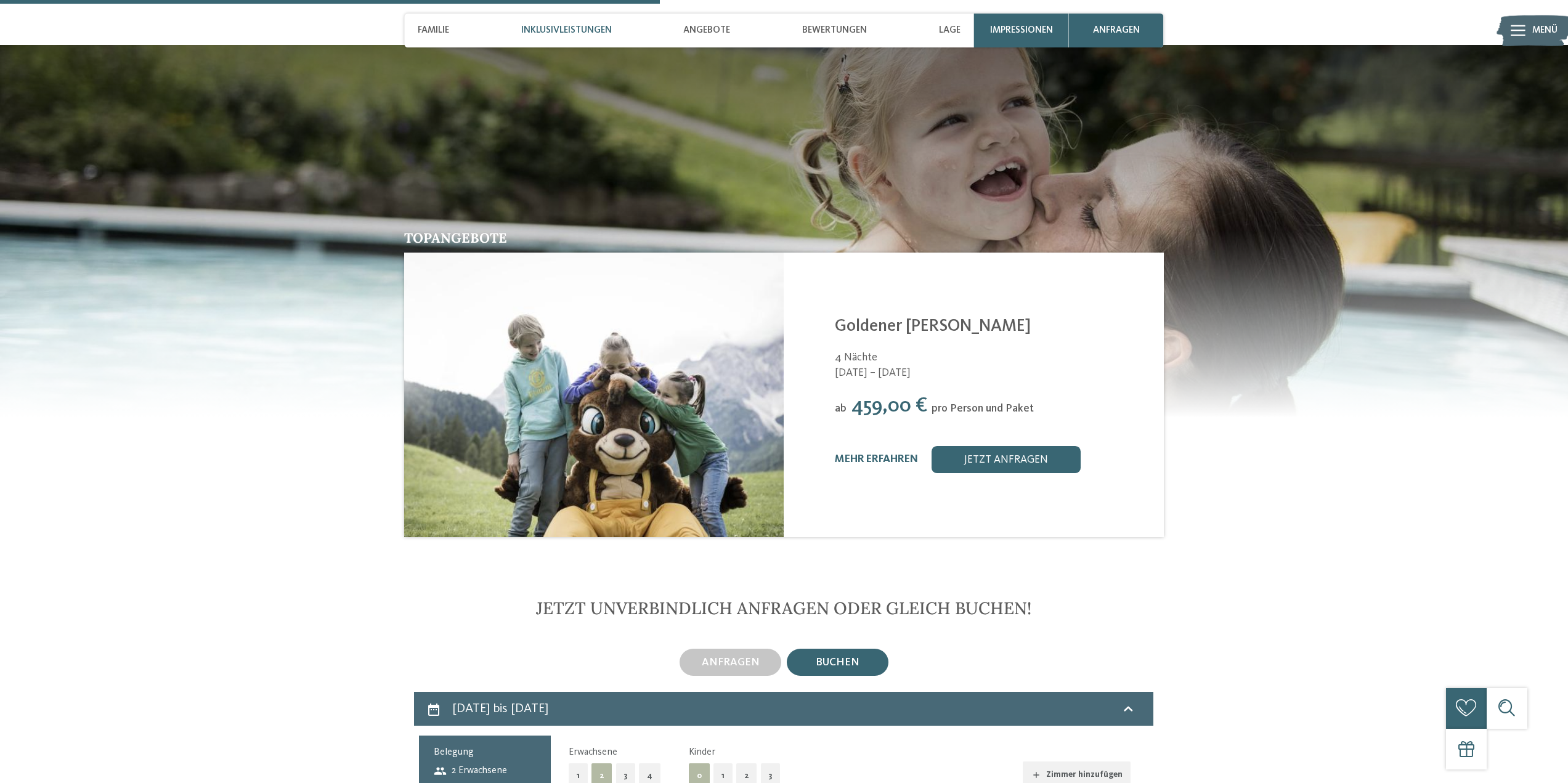
scroll to position [1640, 0]
